Goal: Task Accomplishment & Management: Manage account settings

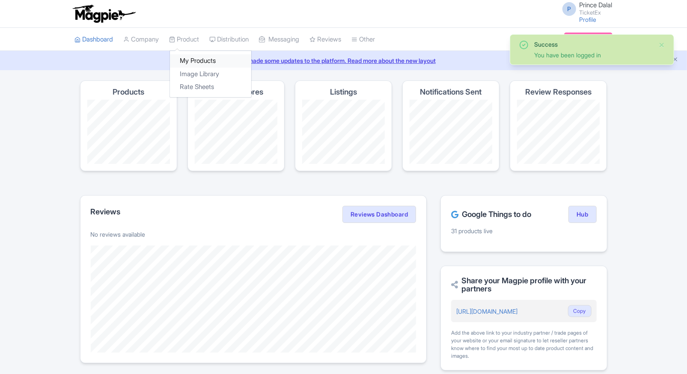
click at [187, 61] on link "My Products" at bounding box center [210, 60] width 81 height 13
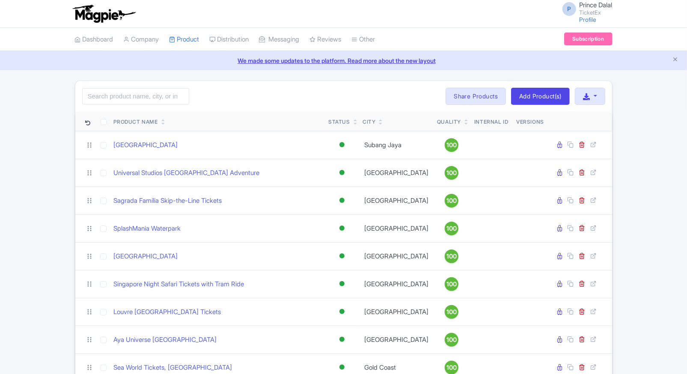
click at [122, 96] on input "search" at bounding box center [135, 96] width 107 height 16
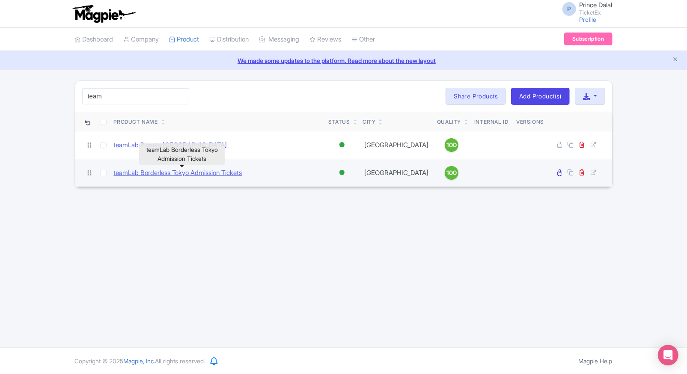
type input "team"
click at [152, 171] on link "teamLab Borderless Tokyo Admission Tickets" at bounding box center [178, 173] width 128 height 10
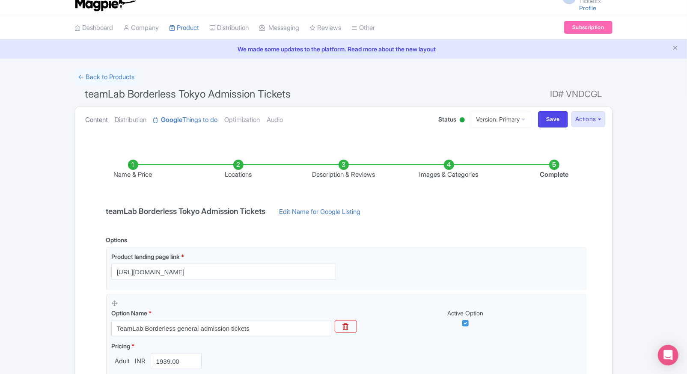
scroll to position [11, 0]
click at [93, 119] on link "Content" at bounding box center [97, 120] width 23 height 27
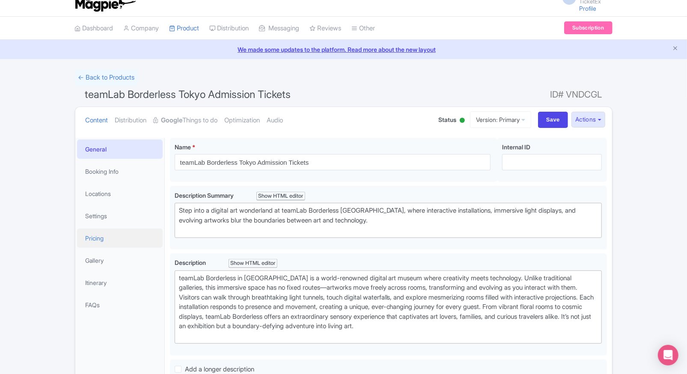
click at [105, 235] on link "Pricing" at bounding box center [120, 238] width 86 height 19
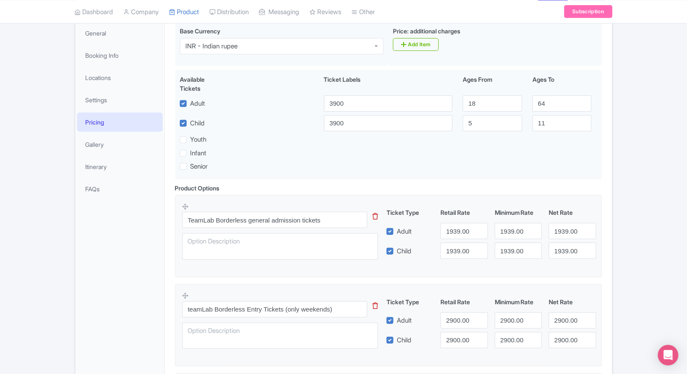
scroll to position [0, 0]
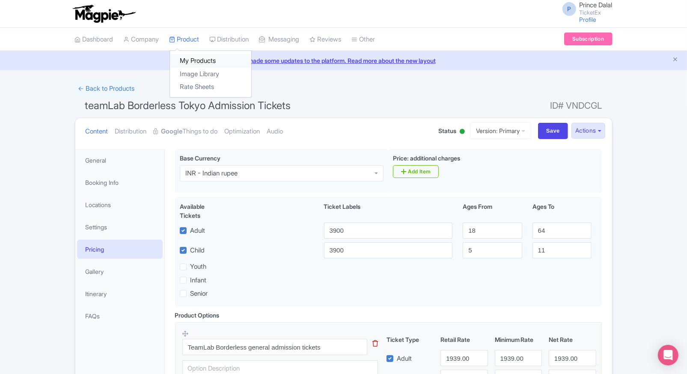
click at [188, 57] on link "My Products" at bounding box center [210, 60] width 81 height 13
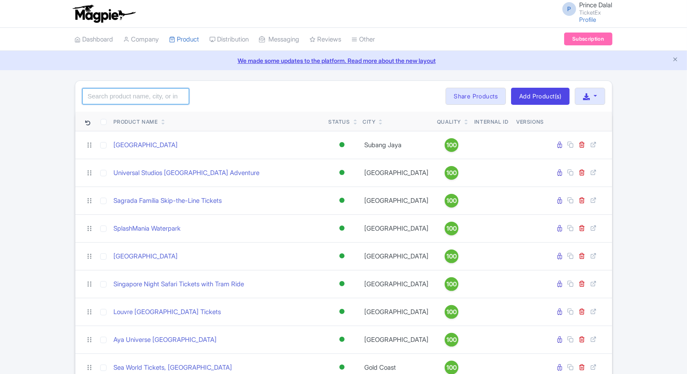
drag, startPoint x: 0, startPoint y: 0, endPoint x: 122, endPoint y: 98, distance: 157.2
click at [122, 98] on input "search" at bounding box center [135, 96] width 107 height 16
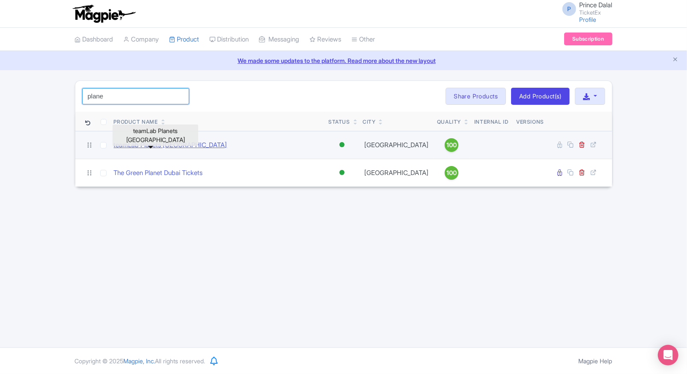
type input "plane"
click at [153, 149] on link "teamLab Planets TOKYO" at bounding box center [170, 145] width 113 height 10
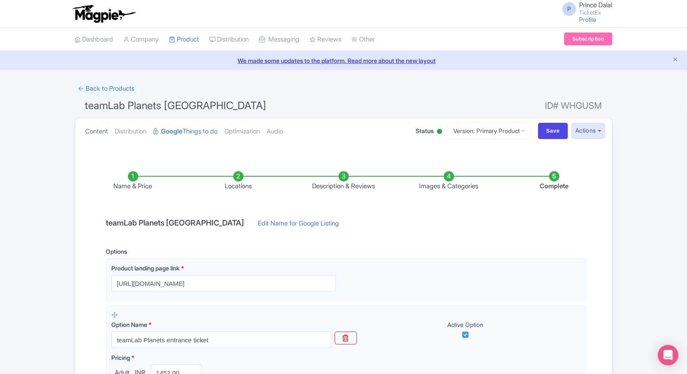
click at [87, 131] on link "Content" at bounding box center [97, 131] width 23 height 27
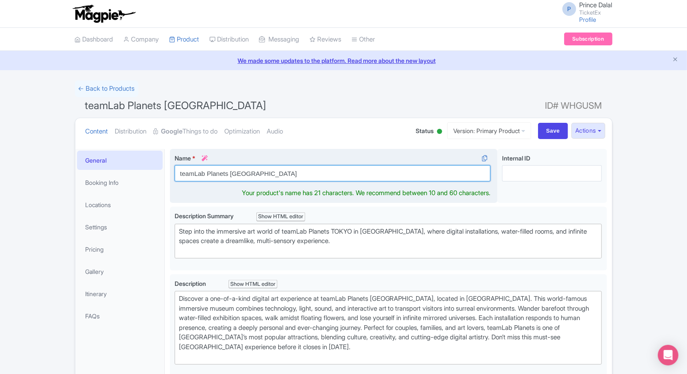
click at [298, 177] on input "teamLab Planets TOKYO" at bounding box center [333, 173] width 316 height 16
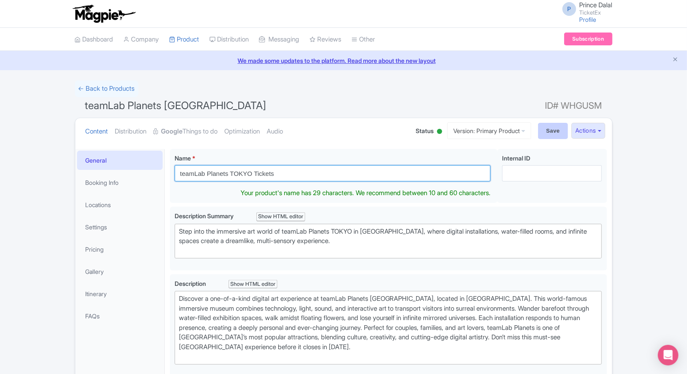
type input "teamLab Planets TOKYO Tickets"
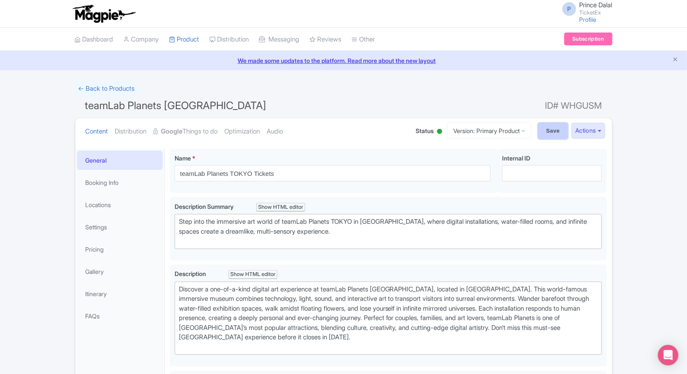
click at [549, 132] on input "Save" at bounding box center [553, 131] width 30 height 16
type input "Saving..."
click at [218, 132] on link "Google Things to do" at bounding box center [186, 131] width 64 height 27
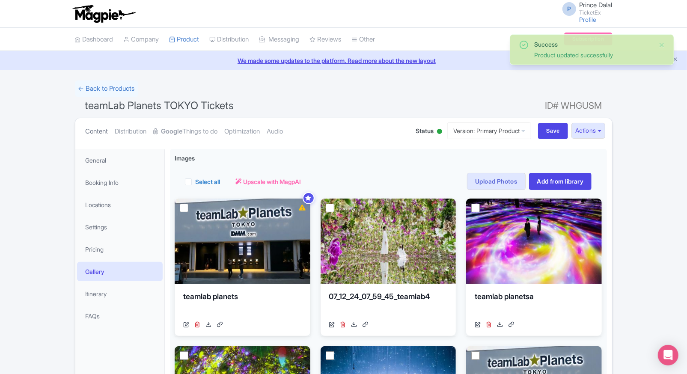
click at [101, 130] on link "Content" at bounding box center [97, 131] width 23 height 27
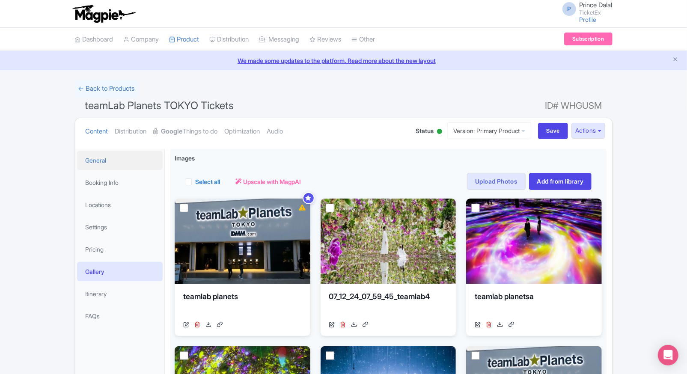
click at [87, 161] on link "General" at bounding box center [120, 160] width 86 height 19
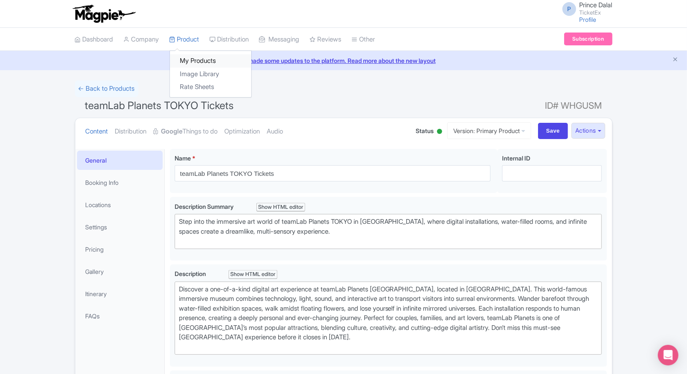
click at [181, 61] on link "My Products" at bounding box center [210, 60] width 81 height 13
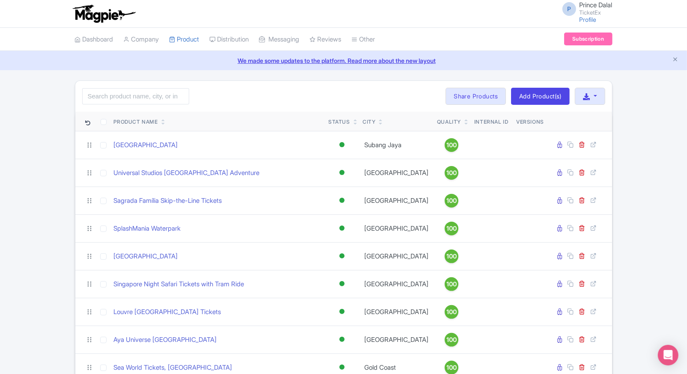
click at [129, 86] on div "Search Bulk Actions [GEOGRAPHIC_DATA] Add to Collection Share Products Add to C…" at bounding box center [343, 96] width 537 height 31
click at [125, 90] on input "search" at bounding box center [135, 96] width 107 height 16
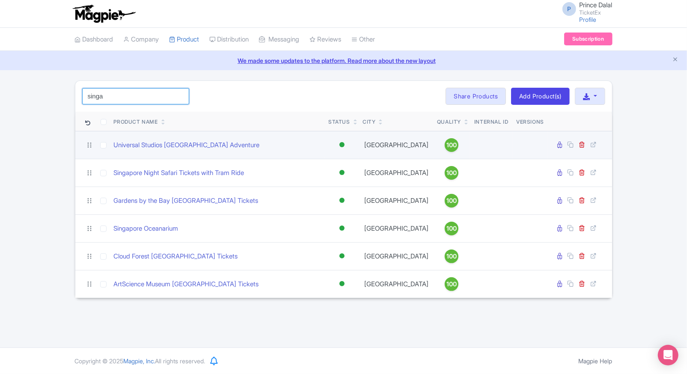
type input "singa"
click at [163, 150] on td "Universal Studios [GEOGRAPHIC_DATA] Adventure" at bounding box center [217, 145] width 215 height 28
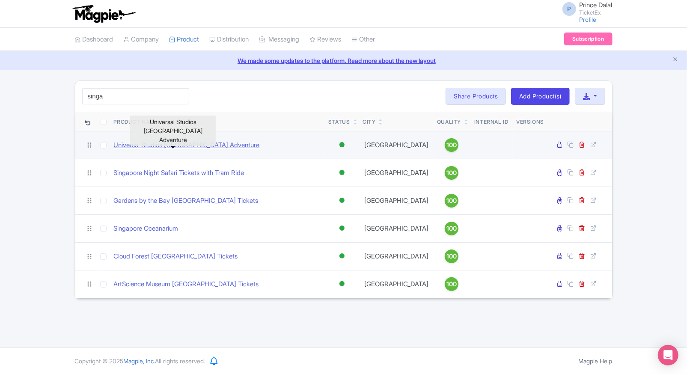
click at [174, 145] on link "Universal Studios [GEOGRAPHIC_DATA] Adventure" at bounding box center [187, 145] width 146 height 10
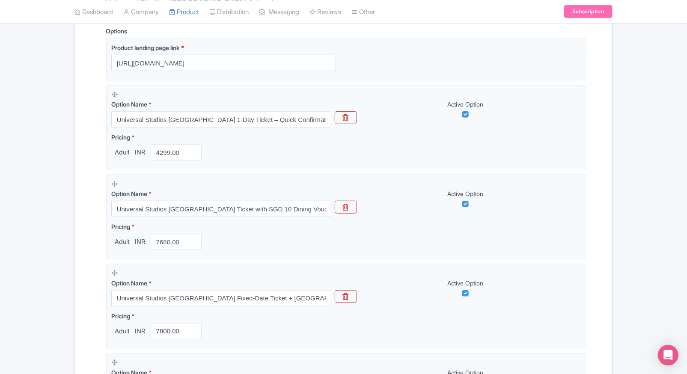
scroll to position [219, 0]
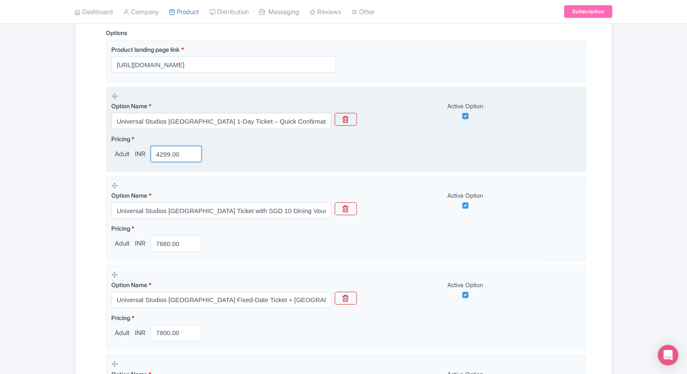
click at [165, 157] on input "4299.00" at bounding box center [176, 154] width 51 height 16
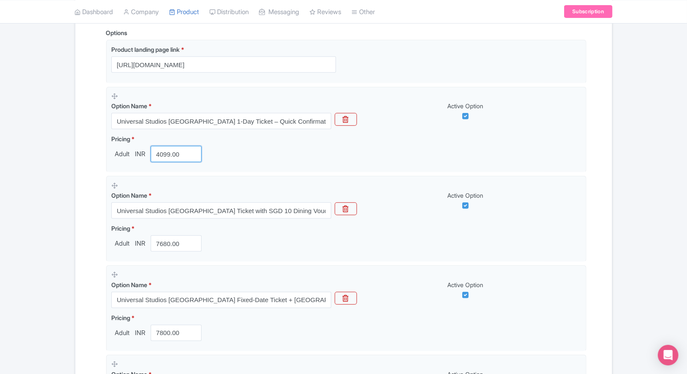
type input "4099.00"
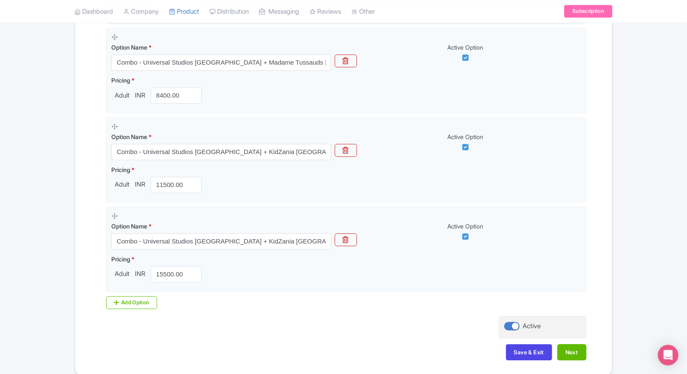
scroll to position [1297, 0]
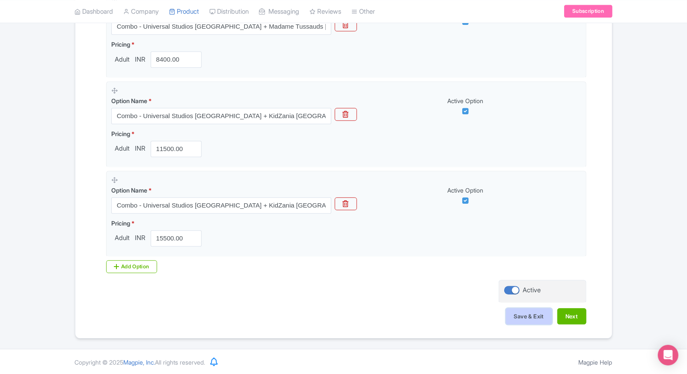
click at [524, 316] on button "Save & Exit" at bounding box center [529, 316] width 46 height 16
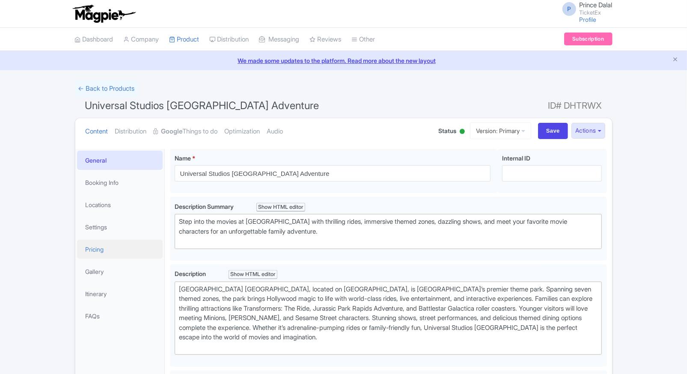
click at [97, 249] on link "Pricing" at bounding box center [120, 249] width 86 height 19
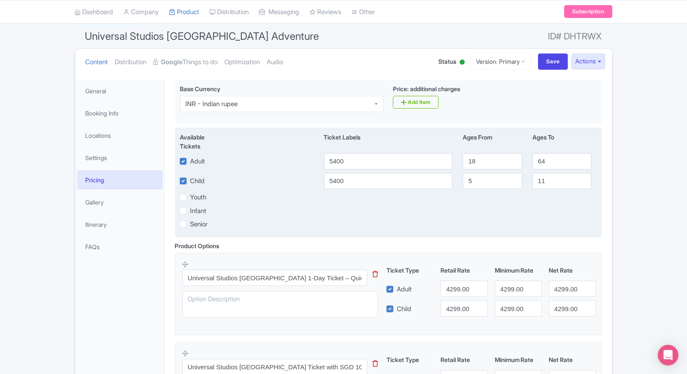
scroll to position [70, 0]
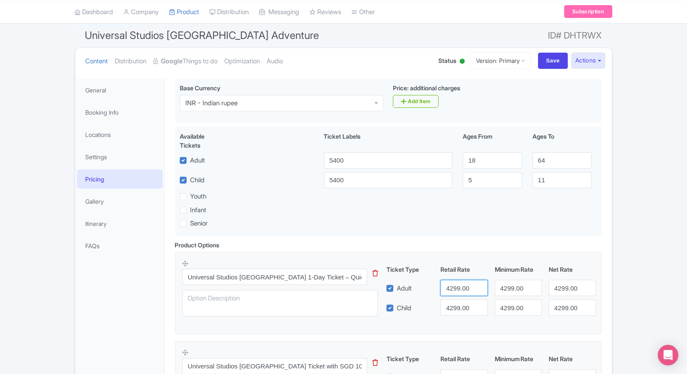
click at [456, 294] on input "4299.00" at bounding box center [464, 288] width 47 height 16
type input "4099"
click at [459, 307] on input "4299.00" at bounding box center [464, 308] width 47 height 16
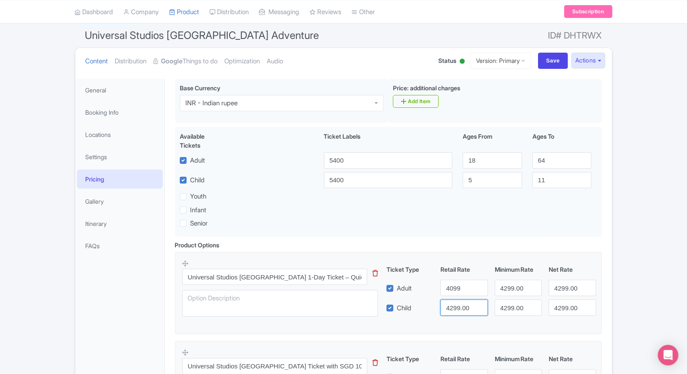
click at [459, 307] on input "4299.00" at bounding box center [464, 308] width 47 height 16
paste input "099"
type input "4099"
click at [516, 291] on input "4299.00" at bounding box center [518, 288] width 47 height 16
paste input "099"
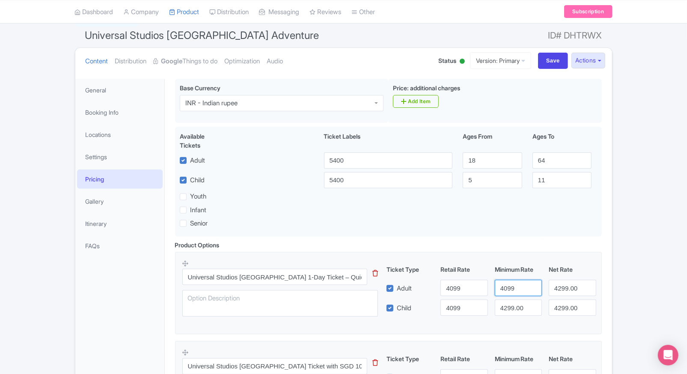
drag, startPoint x: 516, startPoint y: 291, endPoint x: 512, endPoint y: 301, distance: 10.2
click at [512, 301] on div "Ticket Type Retail Rate Minimum Rate Net Rate Adult 4099 4099 4299.00 Child 409…" at bounding box center [491, 290] width 206 height 51
type input "4099"
click at [512, 301] on input "4299.00" at bounding box center [518, 308] width 47 height 16
paste input "099"
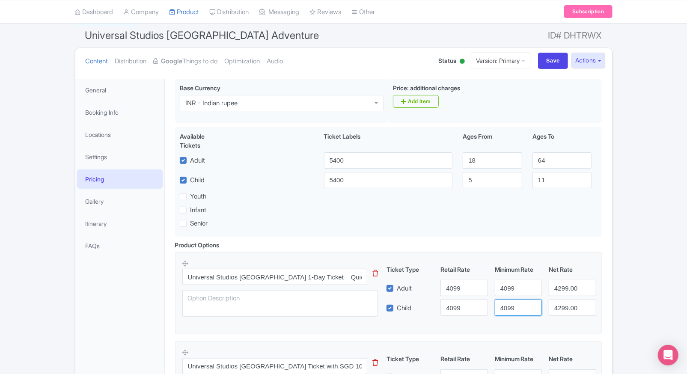
drag, startPoint x: 512, startPoint y: 301, endPoint x: 564, endPoint y: 282, distance: 55.8
click at [564, 282] on div "Ticket Type Retail Rate Minimum Rate Net Rate Adult 4099 4099 4299.00 Child 409…" at bounding box center [491, 290] width 206 height 51
type input "4099"
click at [564, 282] on input "4299.00" at bounding box center [572, 288] width 47 height 16
paste input "099"
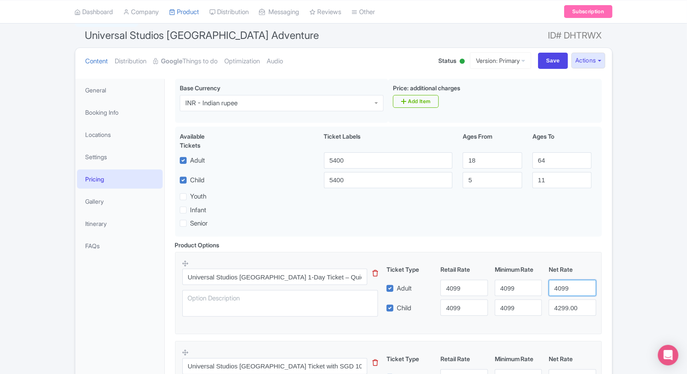
click at [564, 282] on input "4099" at bounding box center [572, 288] width 47 height 16
type input "4099"
click at [568, 304] on input "4299.00" at bounding box center [572, 308] width 47 height 16
paste input "099"
click at [568, 304] on input "4099" at bounding box center [572, 308] width 47 height 16
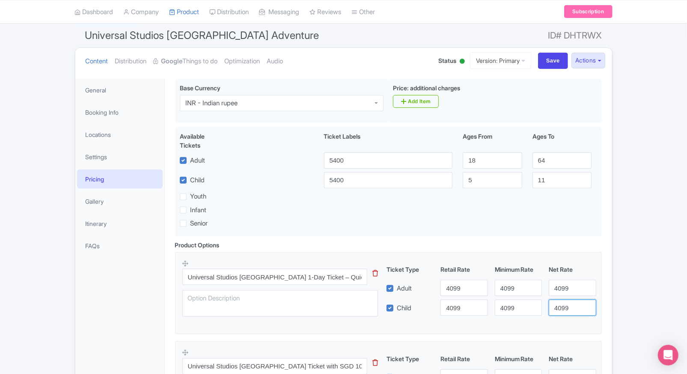
type input "4099"
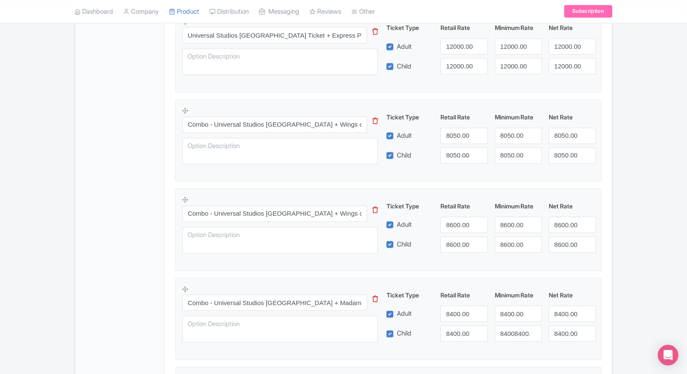
scroll to position [1284, 0]
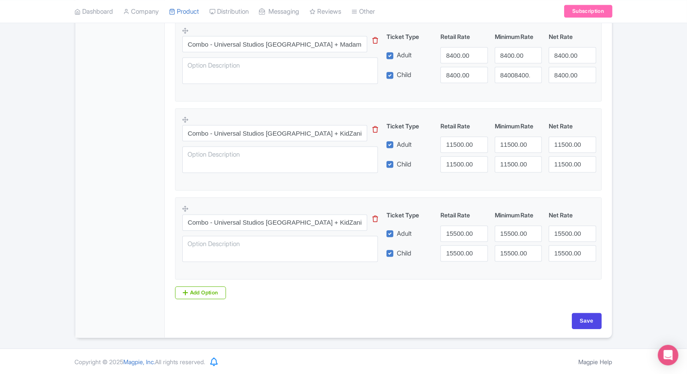
click at [584, 329] on div "Save" at bounding box center [388, 325] width 437 height 25
click at [584, 326] on input "Save" at bounding box center [587, 321] width 30 height 16
type input "Saving..."
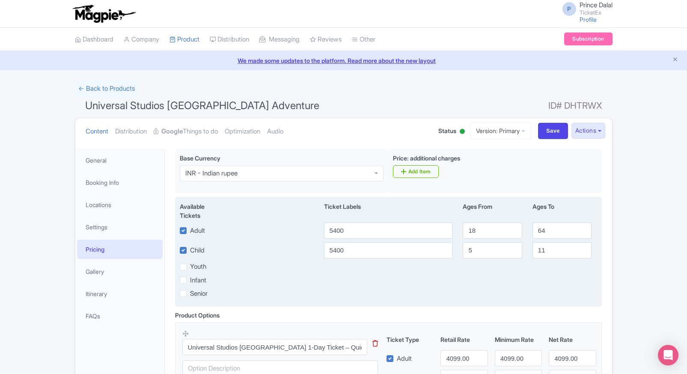
scroll to position [149, 0]
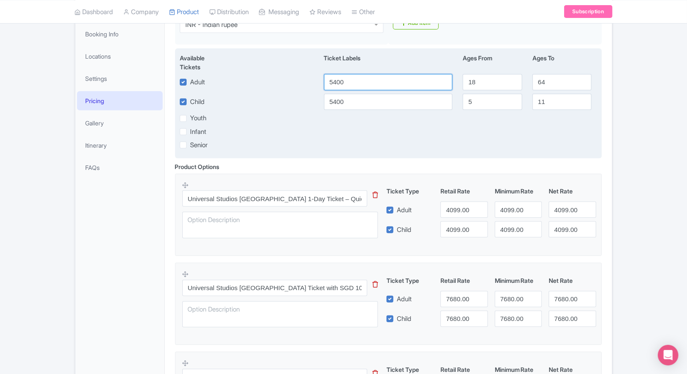
click at [352, 80] on input "5400" at bounding box center [388, 82] width 129 height 16
type input "5859"
click at [346, 97] on input "5400" at bounding box center [388, 102] width 129 height 16
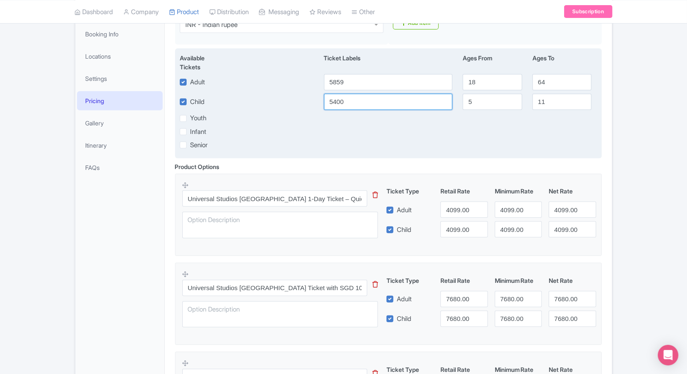
click at [346, 97] on input "5400" at bounding box center [388, 102] width 129 height 16
paste input "859"
type input "5859"
click at [285, 107] on div "Child" at bounding box center [249, 102] width 139 height 16
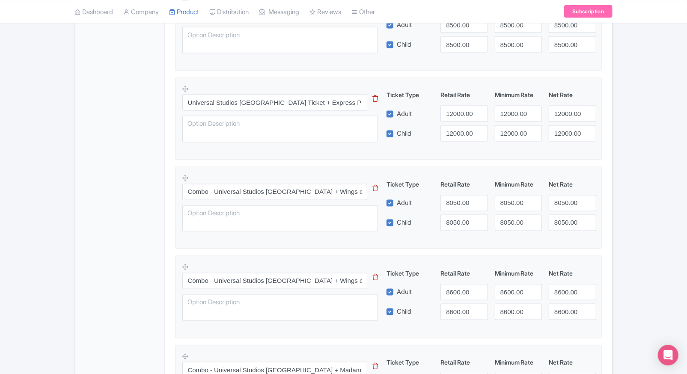
scroll to position [1284, 0]
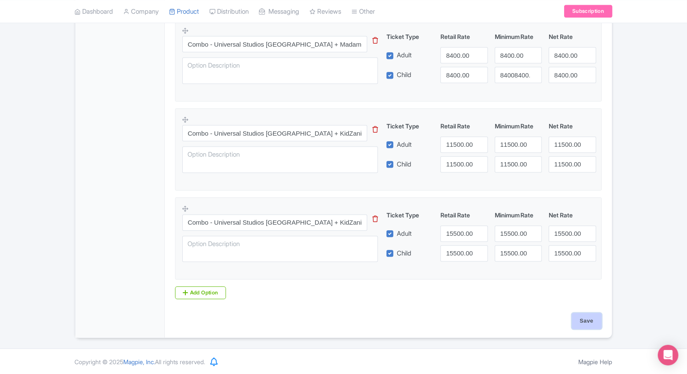
click at [583, 320] on input "Save" at bounding box center [587, 321] width 30 height 16
type input "Saving..."
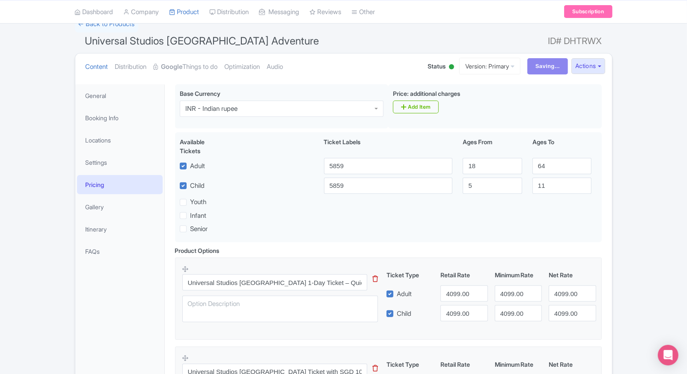
scroll to position [0, 0]
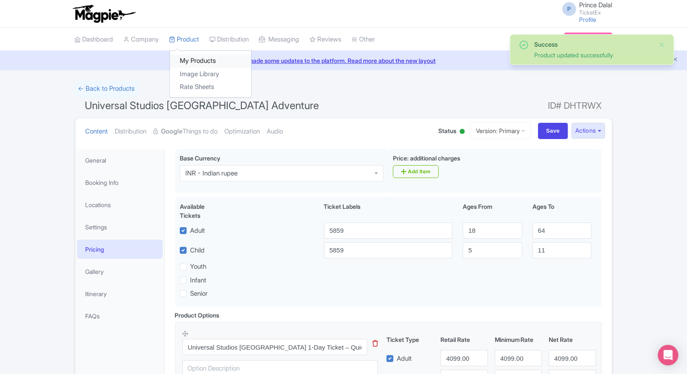
click at [182, 60] on link "My Products" at bounding box center [210, 60] width 81 height 13
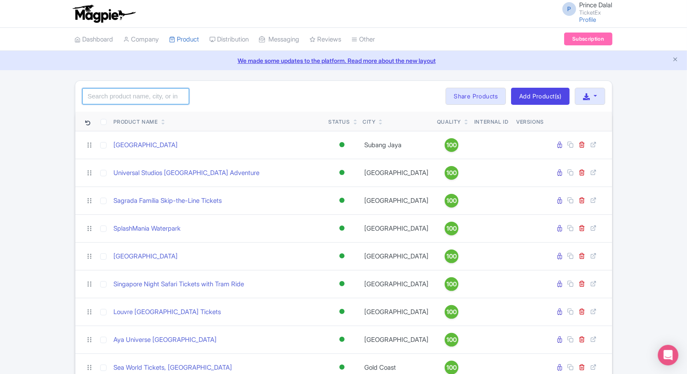
click at [100, 90] on input "search" at bounding box center [135, 96] width 107 height 16
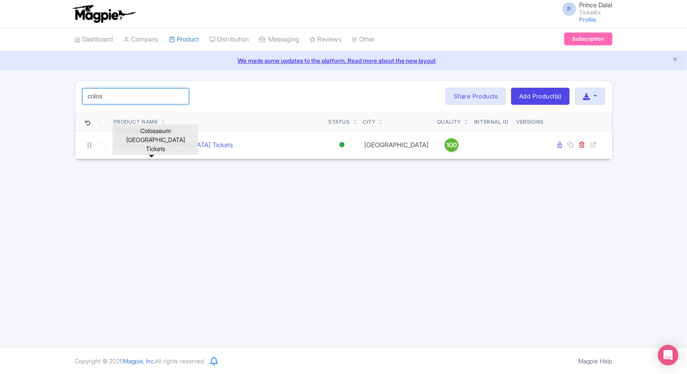
type input "colos"
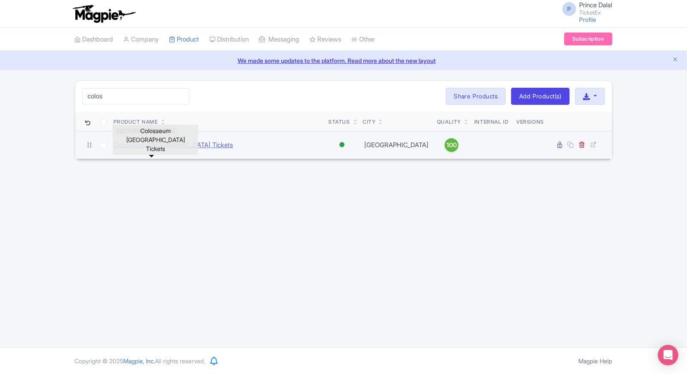
click at [130, 147] on link "Colosseum Rome Tickets" at bounding box center [173, 145] width 119 height 10
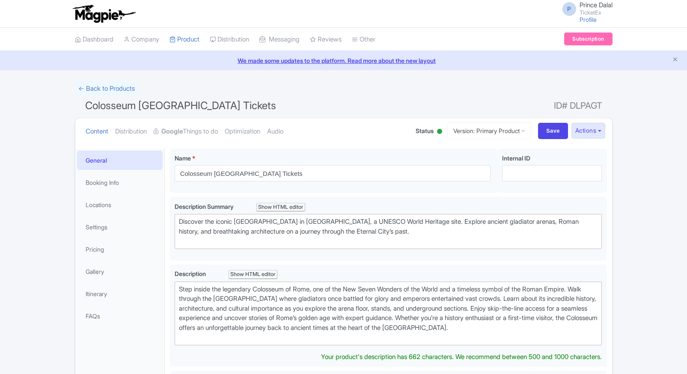
scroll to position [44, 0]
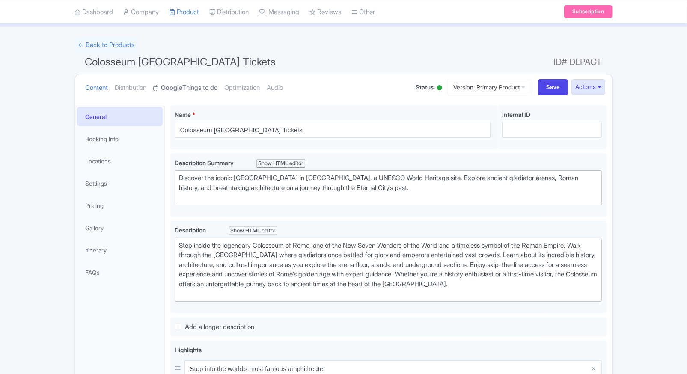
click at [178, 92] on strong "Google" at bounding box center [171, 88] width 21 height 10
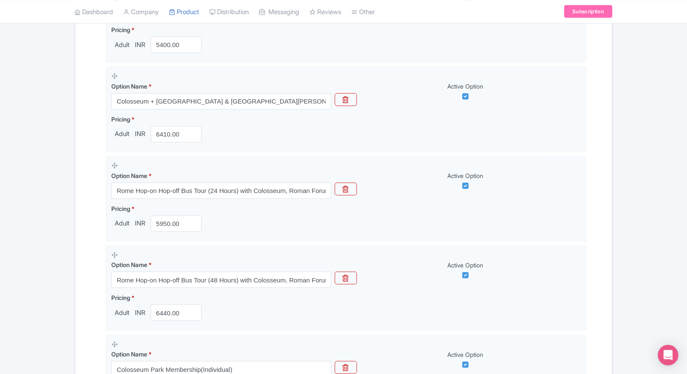
scroll to position [597, 0]
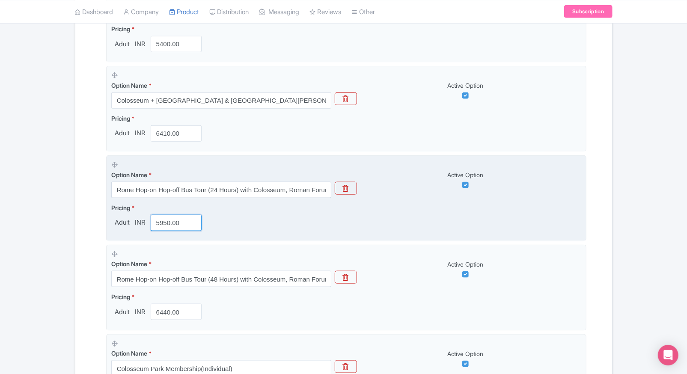
click at [173, 227] on input "5950.00" at bounding box center [176, 223] width 51 height 16
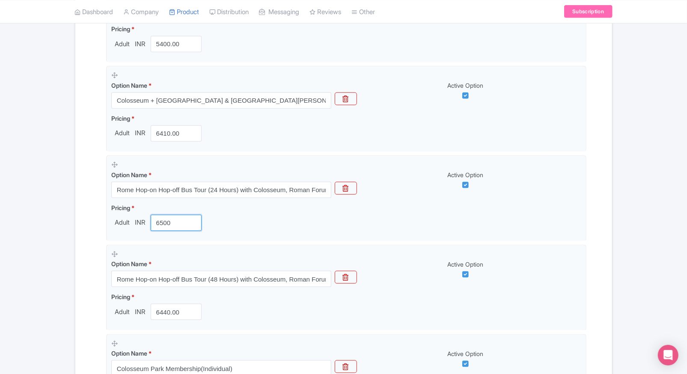
type input "6500"
click at [83, 247] on div "Name & Price Locations Description & Reviews Images & Categories Complete Colos…" at bounding box center [343, 71] width 527 height 1029
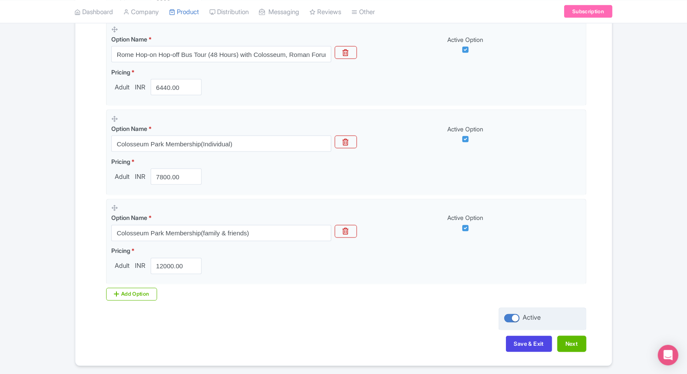
scroll to position [849, 0]
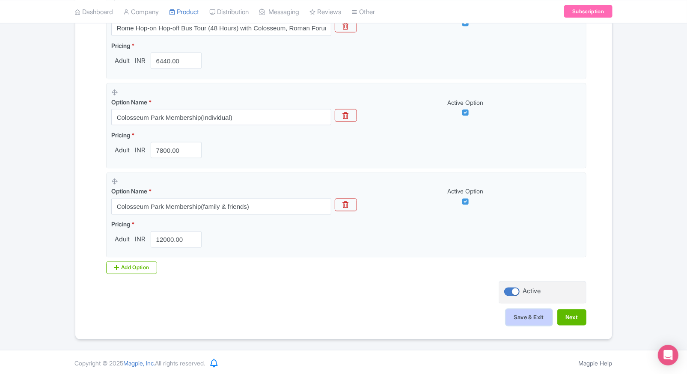
click at [531, 317] on button "Save & Exit" at bounding box center [529, 318] width 46 height 16
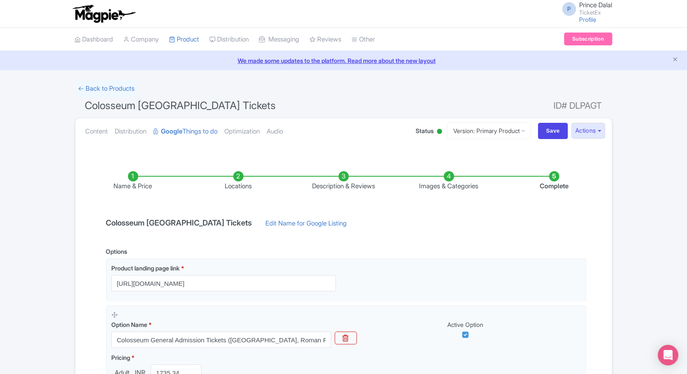
scroll to position [0, 0]
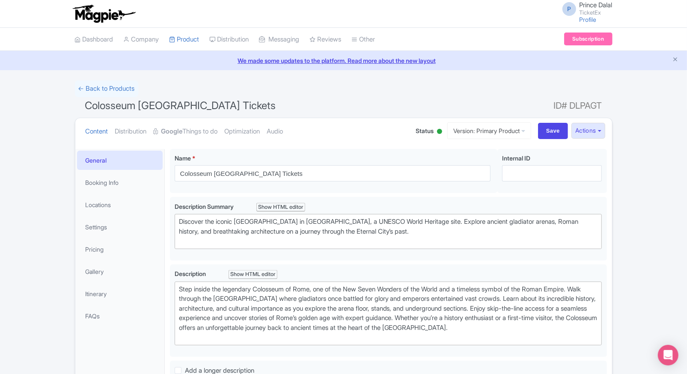
click at [97, 237] on li "Settings" at bounding box center [119, 227] width 89 height 23
click at [89, 255] on link "Pricing" at bounding box center [120, 249] width 86 height 19
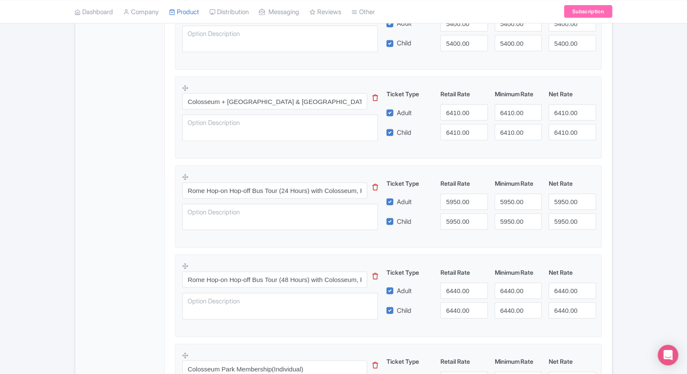
scroll to position [607, 0]
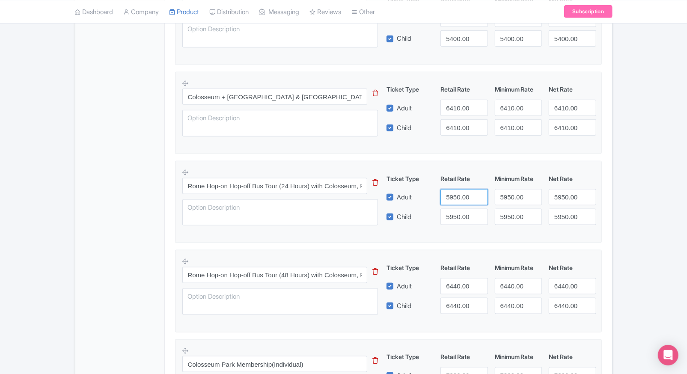
click at [444, 197] on input "5950.00" at bounding box center [464, 197] width 47 height 16
type input "6500"
click at [453, 209] on input "5950.00" at bounding box center [464, 217] width 47 height 16
paste input "65"
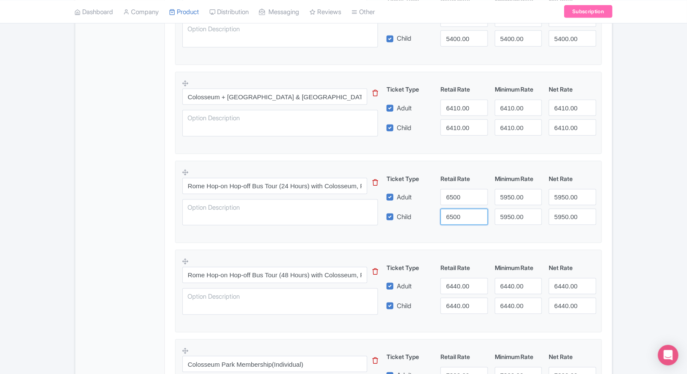
click at [453, 209] on input "6500" at bounding box center [464, 217] width 47 height 16
type input "6500"
click at [512, 200] on input "5950.00" at bounding box center [518, 197] width 47 height 16
paste input "65"
drag, startPoint x: 512, startPoint y: 200, endPoint x: 513, endPoint y: 209, distance: 8.1
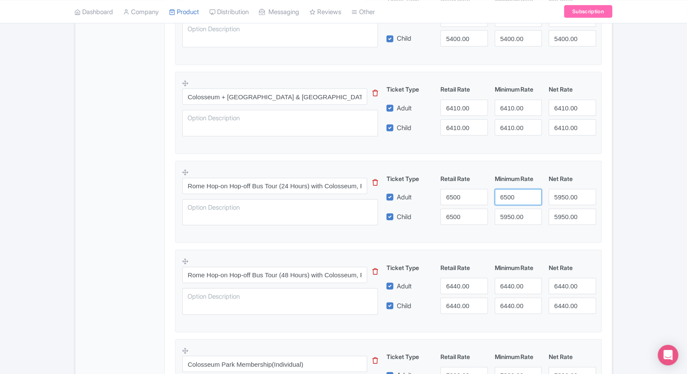
click at [513, 209] on div "Ticket Type Retail Rate Minimum Rate Net Rate Adult 6500 6500 5950.00 Child 650…" at bounding box center [491, 199] width 206 height 51
type input "6500"
paste input "6500"
click at [513, 209] on input "5950.00" at bounding box center [518, 217] width 47 height 16
drag, startPoint x: 513, startPoint y: 209, endPoint x: 558, endPoint y: 197, distance: 46.4
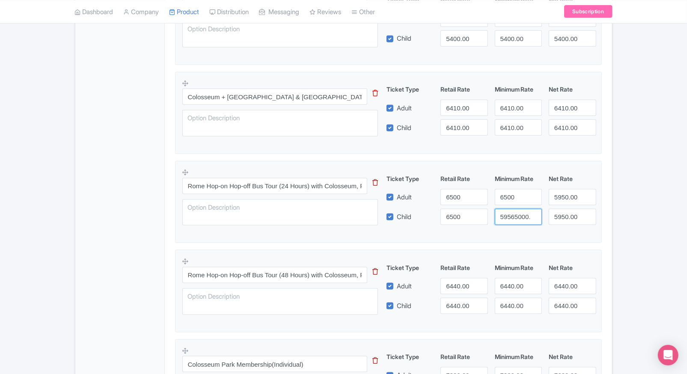
click at [558, 197] on div "Ticket Type Retail Rate Minimum Rate Net Rate Adult 6500 6500 5950.00 Child 650…" at bounding box center [491, 199] width 206 height 51
type input "59565000.00"
paste input "6500"
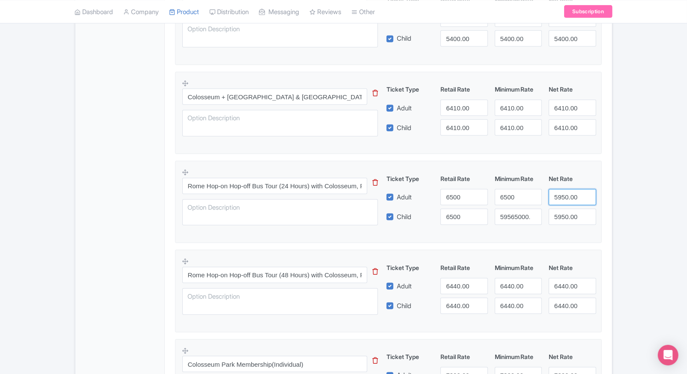
click at [558, 197] on input "5950.00" at bounding box center [572, 197] width 47 height 16
drag, startPoint x: 558, startPoint y: 197, endPoint x: 565, endPoint y: 213, distance: 18.0
click at [565, 213] on div "Ticket Type Retail Rate Minimum Rate Net Rate Adult 6500 6500 56500950.00 Child…" at bounding box center [491, 199] width 206 height 51
type input "56500950.00"
click at [565, 213] on input "5950.00" at bounding box center [572, 217] width 47 height 16
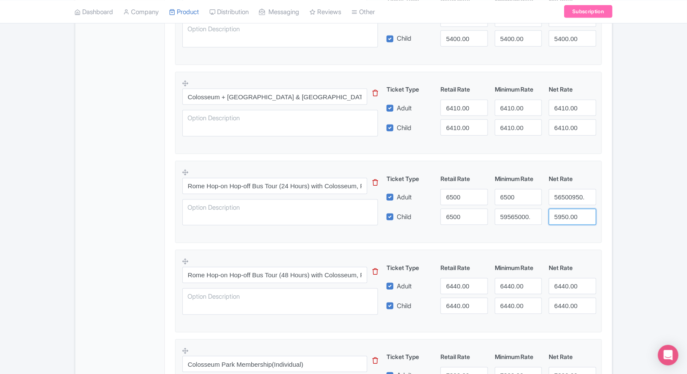
paste input "65"
click at [565, 213] on input "6500" at bounding box center [572, 217] width 47 height 16
type input "6500"
paste input "6500"
click at [568, 194] on input "565065000950.00" at bounding box center [572, 197] width 47 height 16
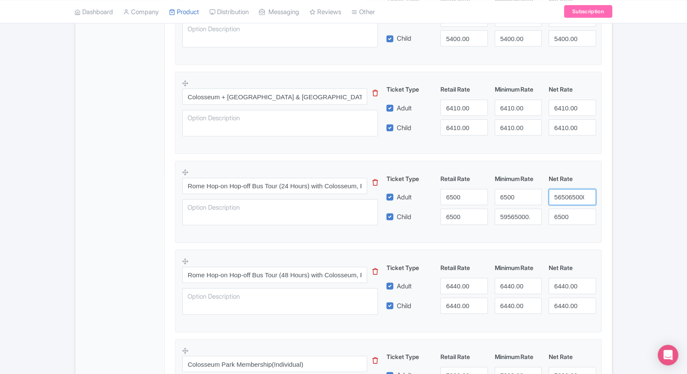
type input "565065000950.00"
click at [497, 215] on input "59565000.00" at bounding box center [518, 217] width 47 height 16
paste input "65"
type input "6500"
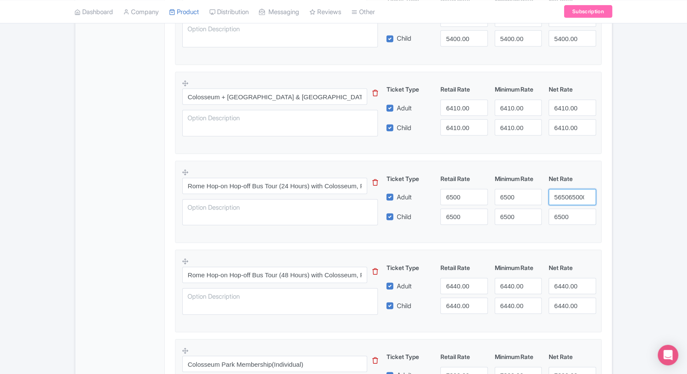
click at [590, 194] on input "565065000951" at bounding box center [572, 197] width 47 height 16
click at [590, 194] on input "565065000952" at bounding box center [572, 197] width 47 height 16
click at [575, 195] on input "565065000952" at bounding box center [572, 197] width 47 height 16
paste input "6500"
type input "6500"
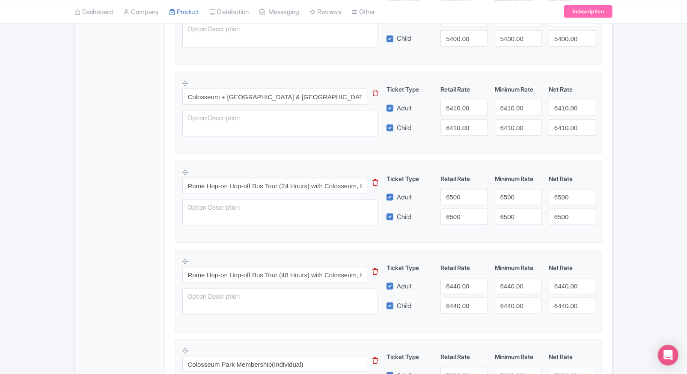
click at [617, 204] on div "← Back to Products Colosseum Rome Tickets ID# DLPAGT Content Distribution Googl…" at bounding box center [344, 21] width 548 height 1096
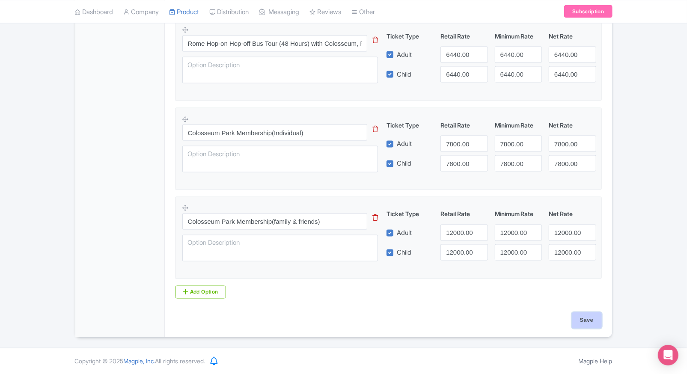
click at [585, 313] on input "Save" at bounding box center [587, 321] width 30 height 16
type input "Saving..."
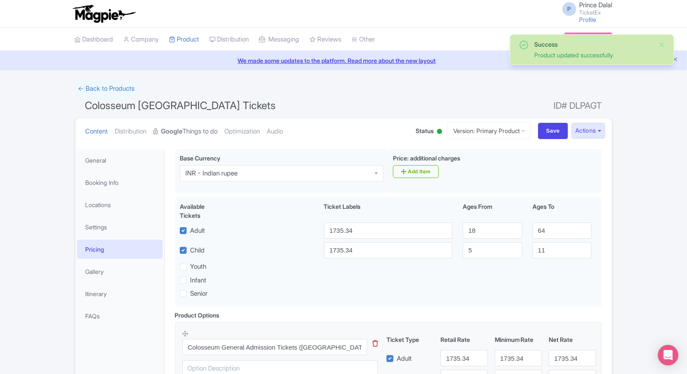
click at [175, 134] on strong "Google" at bounding box center [171, 132] width 21 height 10
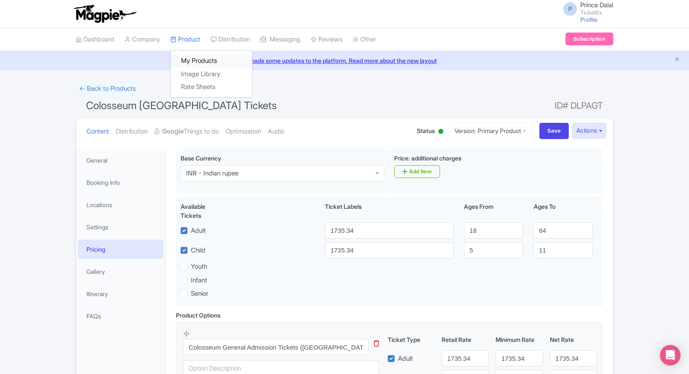
click at [195, 57] on link "My Products" at bounding box center [211, 60] width 81 height 13
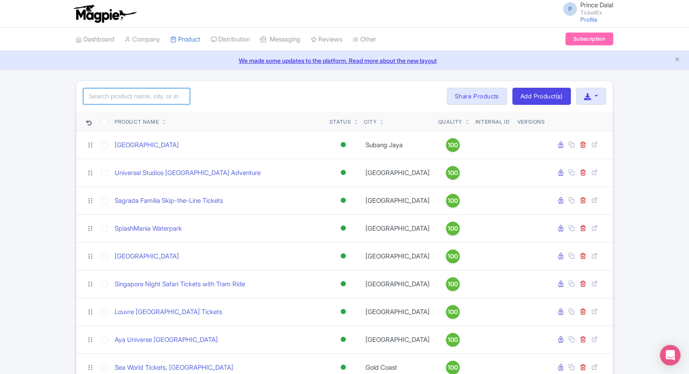
click at [132, 94] on input "search" at bounding box center [136, 96] width 107 height 16
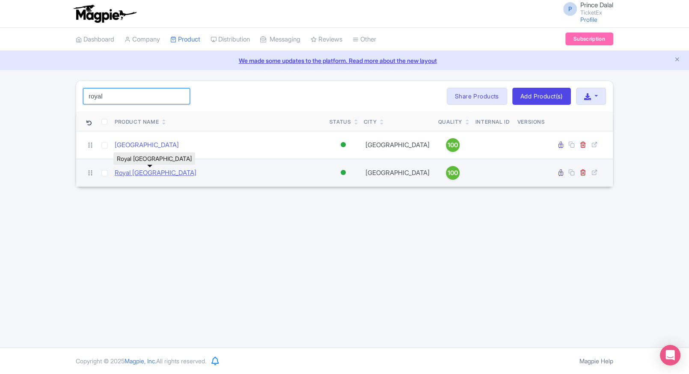
type input "royal"
click at [139, 173] on link "Royal [GEOGRAPHIC_DATA]" at bounding box center [156, 173] width 82 height 10
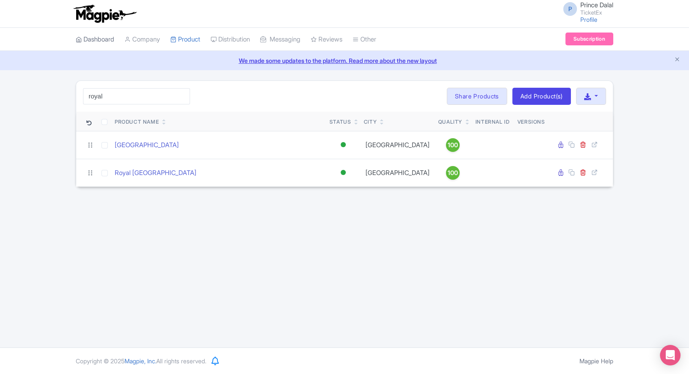
click at [97, 45] on link "Dashboard" at bounding box center [95, 40] width 39 height 24
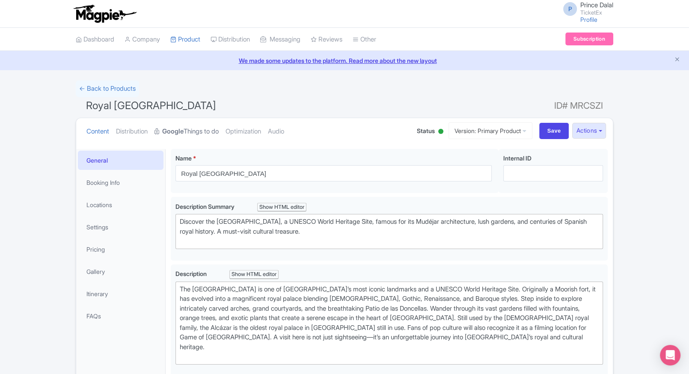
click at [200, 138] on link "Google Things to do" at bounding box center [187, 131] width 64 height 27
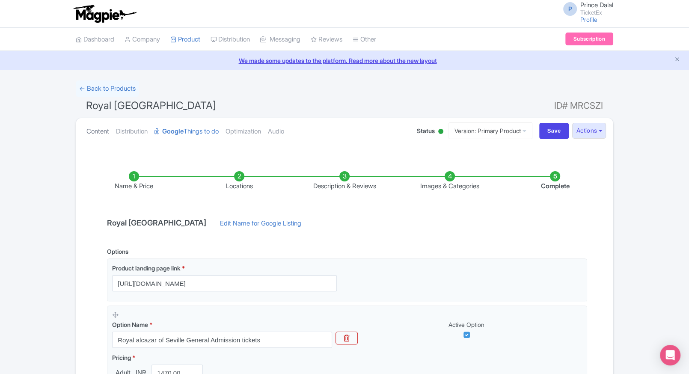
click at [92, 133] on link "Content" at bounding box center [97, 131] width 23 height 27
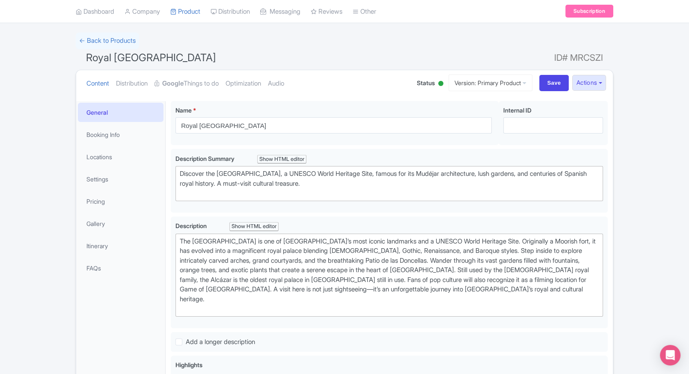
scroll to position [4, 0]
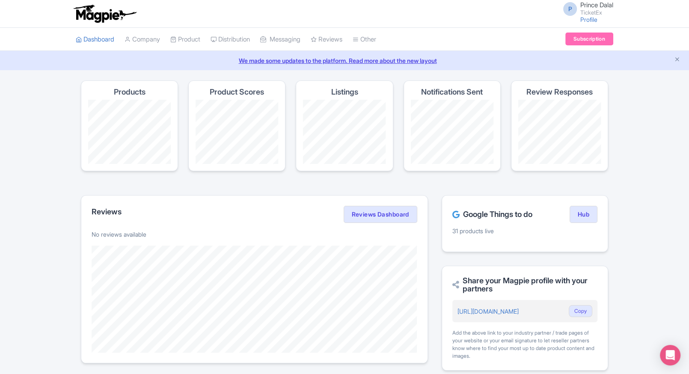
click at [668, 115] on div "Magpie recommends Respond to more reviews You currently have unresponded review…" at bounding box center [344, 351] width 689 height 543
click at [644, 80] on div "P Prince Dalal TicketEx Profile Users Settings Sign out Dashboard Company Produ…" at bounding box center [344, 317] width 689 height 634
click at [594, 3] on span "Prince Dalal" at bounding box center [597, 5] width 33 height 8
click at [558, 65] on link "Sign out" at bounding box center [572, 66] width 81 height 13
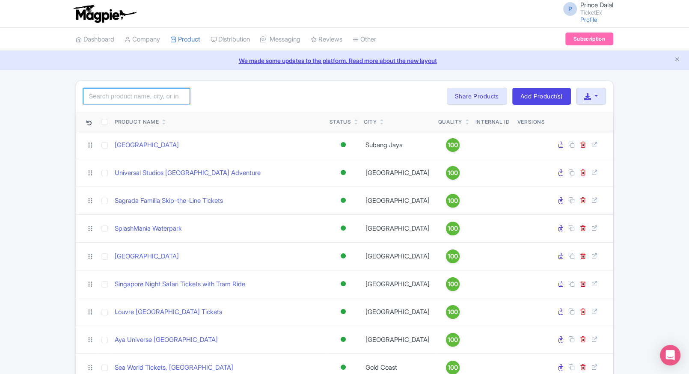
click at [118, 101] on input "search" at bounding box center [136, 96] width 107 height 16
click at [116, 99] on input "cloud" at bounding box center [136, 96] width 107 height 16
type input "c"
type input "forest"
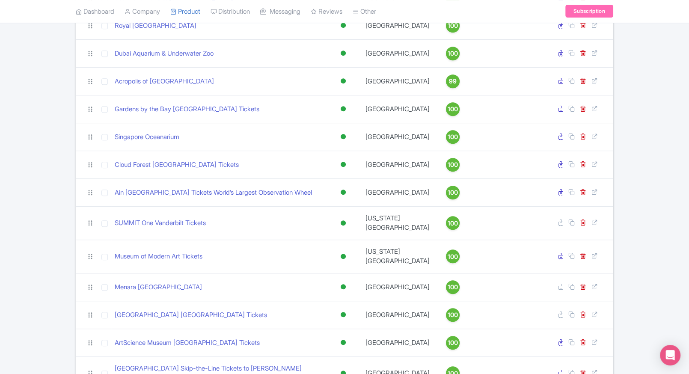
scroll to position [369, 0]
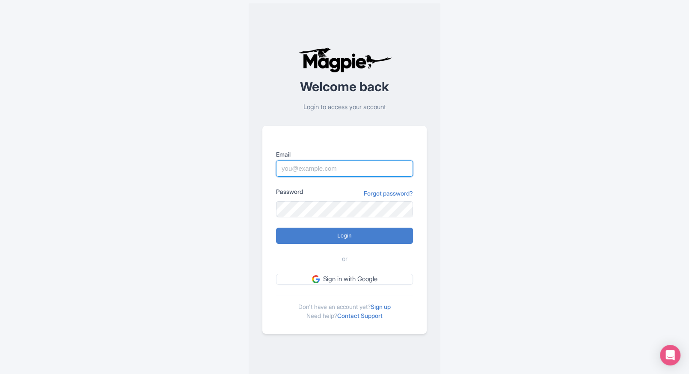
type input "[EMAIL_ADDRESS][PERSON_NAME][DOMAIN_NAME]"
click at [166, 59] on div "Success You have been logged out Welcome back Login to access your account Emai…" at bounding box center [345, 190] width 548 height 381
click at [289, 244] on form "Email [EMAIL_ADDRESS][PERSON_NAME][DOMAIN_NAME] Password Forgot password? Login…" at bounding box center [344, 217] width 137 height 135
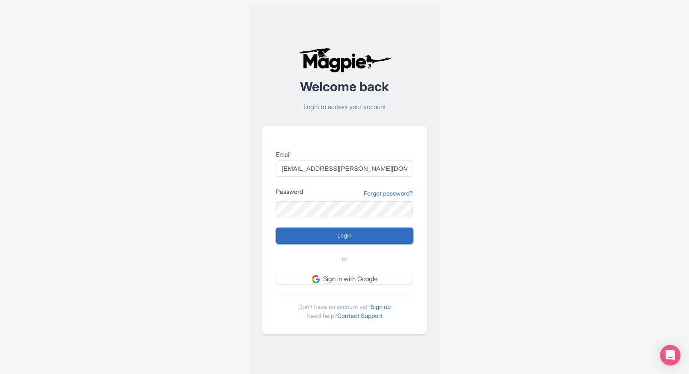
click at [301, 237] on input "Login" at bounding box center [344, 236] width 137 height 16
type input "Logging in..."
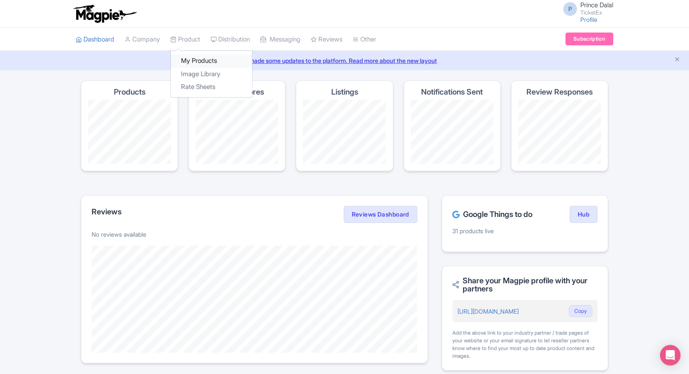
click at [194, 59] on link "My Products" at bounding box center [211, 60] width 81 height 13
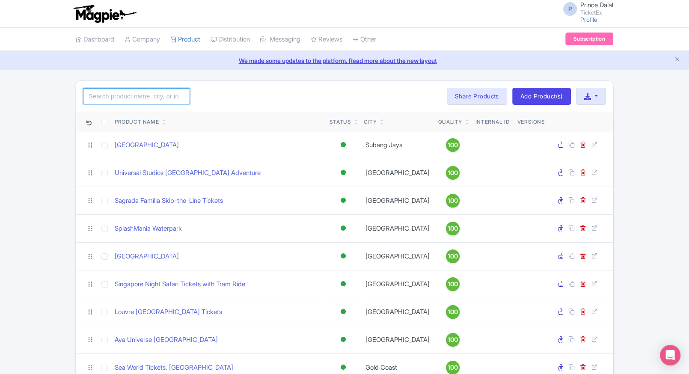
click at [140, 103] on input "search" at bounding box center [136, 96] width 107 height 16
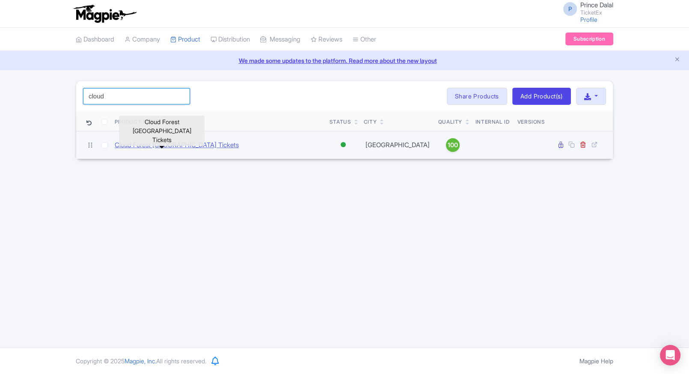
type input "cloud"
click at [145, 144] on link "Cloud Forest [GEOGRAPHIC_DATA] Tickets" at bounding box center [177, 145] width 124 height 10
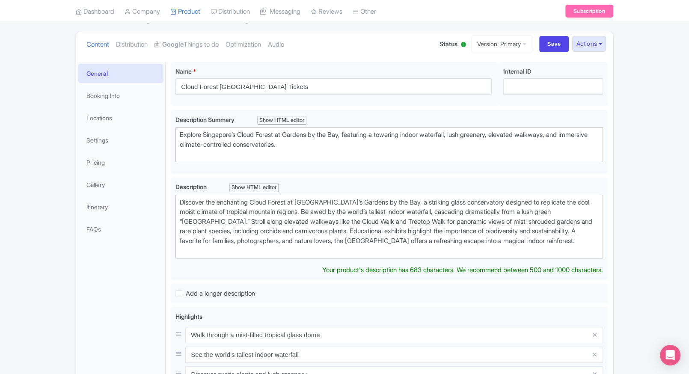
scroll to position [87, 0]
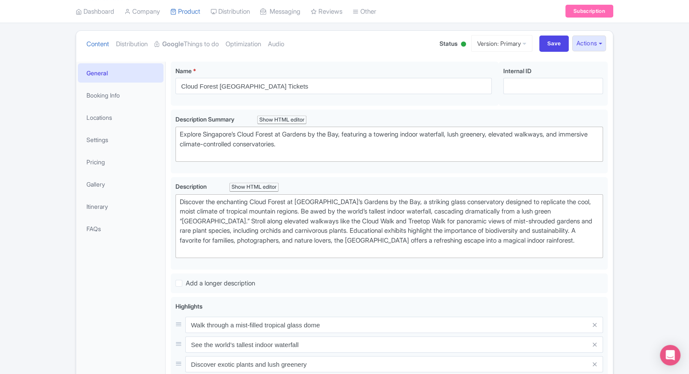
click at [114, 149] on li "Settings" at bounding box center [120, 139] width 89 height 23
click at [110, 154] on link "Pricing" at bounding box center [121, 161] width 86 height 19
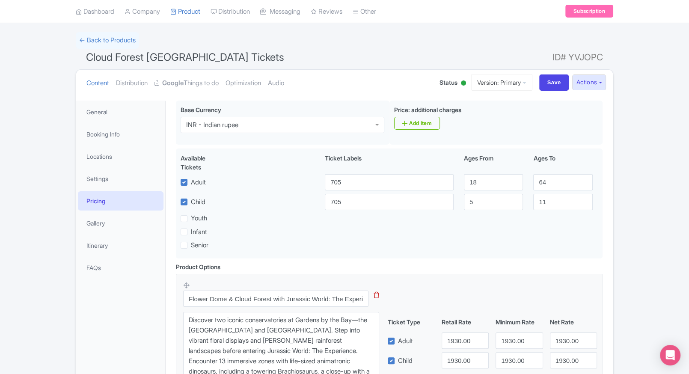
scroll to position [0, 0]
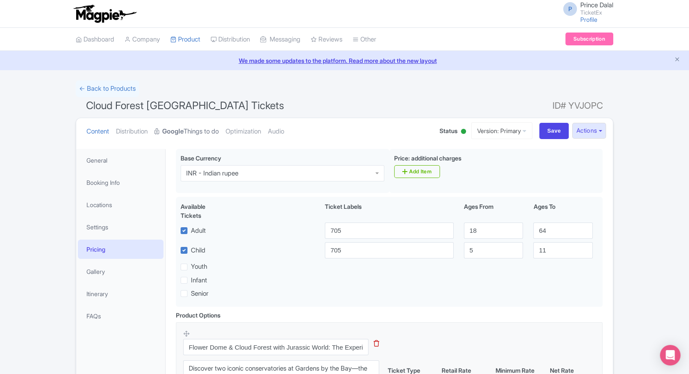
click at [197, 134] on link "Google Things to do" at bounding box center [187, 131] width 64 height 27
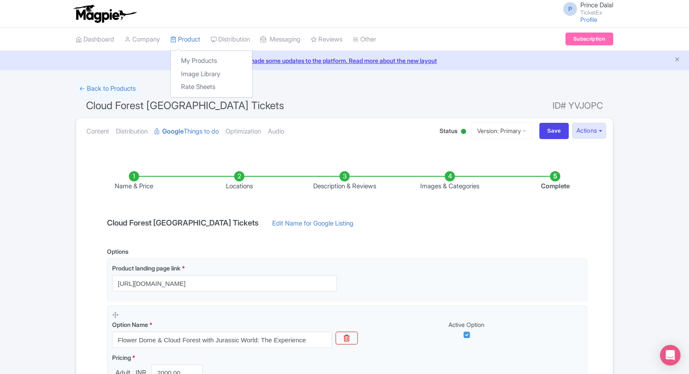
click at [187, 53] on div "My Products Image Library Rate Sheets" at bounding box center [211, 74] width 82 height 47
click at [185, 57] on link "My Products" at bounding box center [211, 60] width 81 height 13
